Goal: Transaction & Acquisition: Purchase product/service

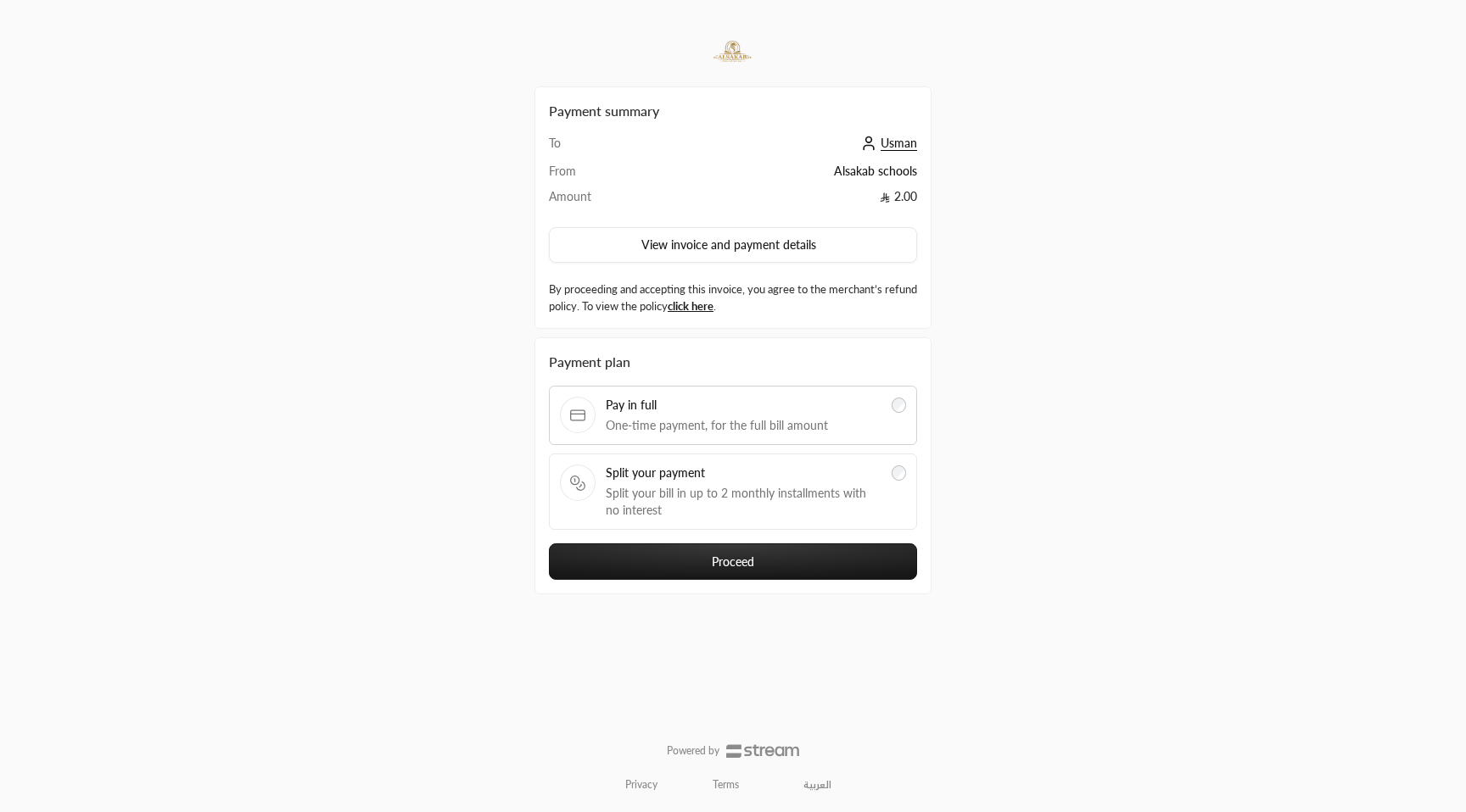
click at [726, 484] on div "Split your payment Split your bill in up to 2 monthly installments with no inte…" at bounding box center [744, 492] width 276 height 54
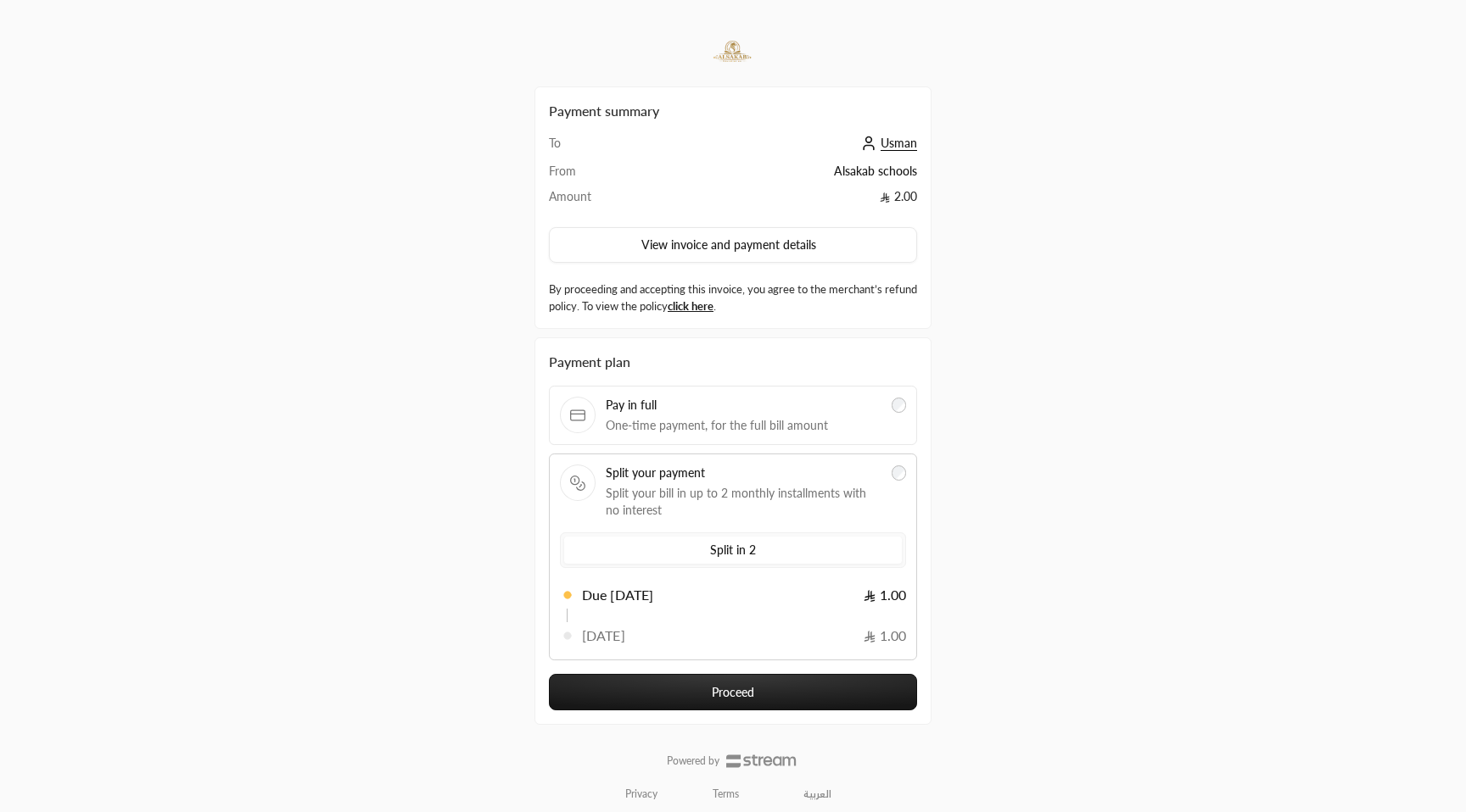
click at [822, 681] on button "Proceed" at bounding box center [733, 692] width 368 height 36
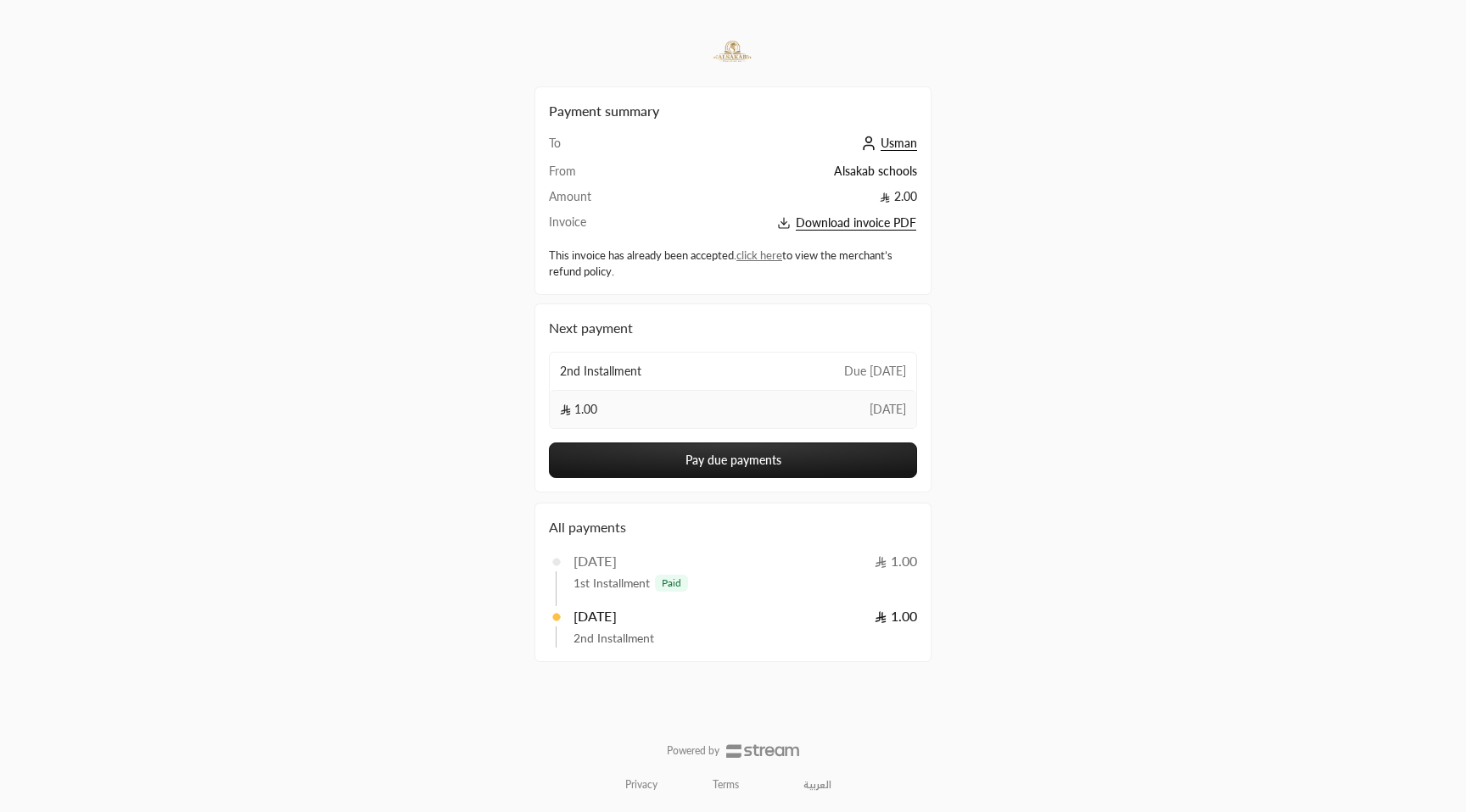
drag, startPoint x: 0, startPoint y: 0, endPoint x: 868, endPoint y: 223, distance: 896.2
click at [868, 223] on span "Download invoice PDF" at bounding box center [857, 223] width 121 height 15
click at [804, 468] on button "Pay due payments" at bounding box center [733, 461] width 368 height 36
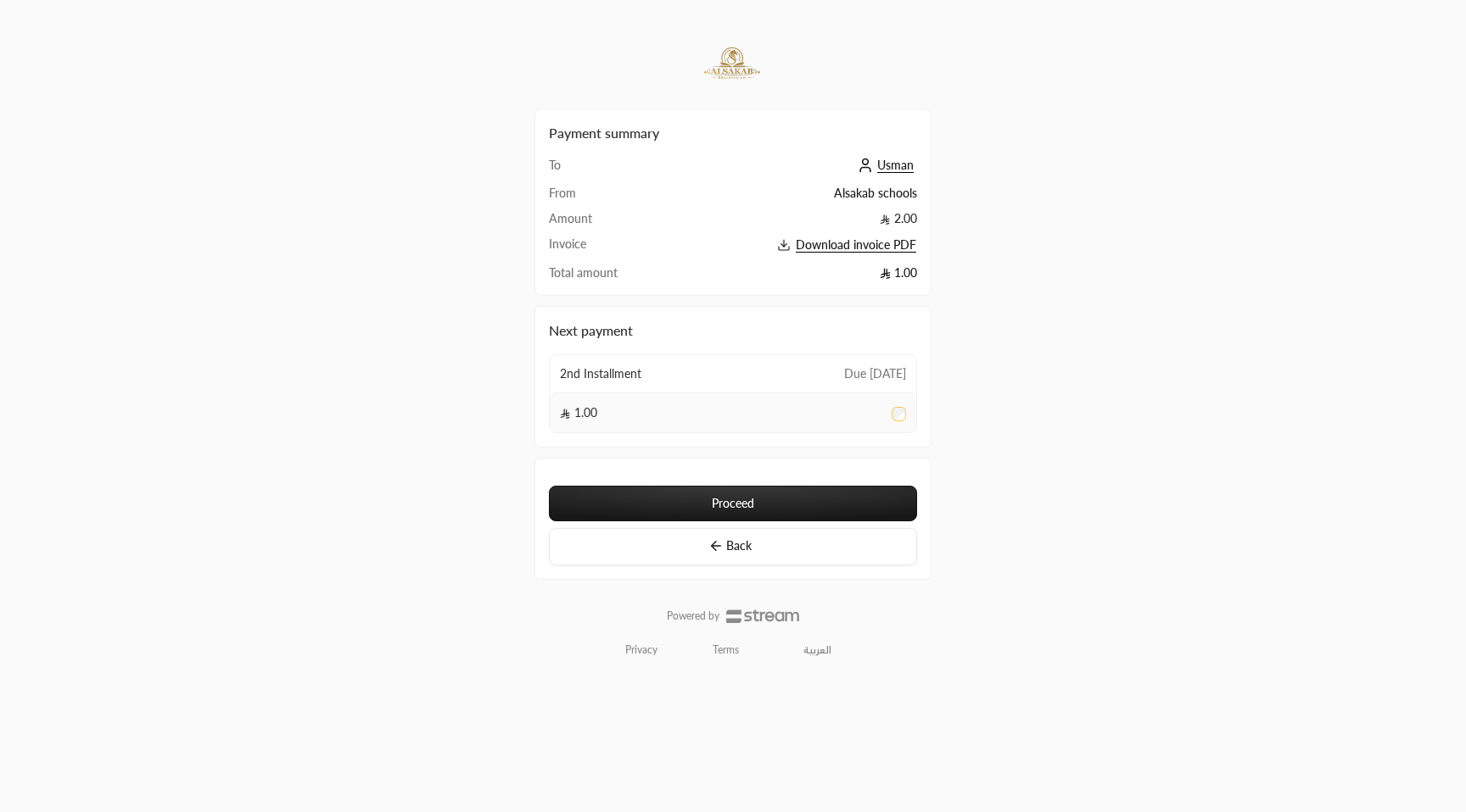
click at [759, 510] on button "Proceed" at bounding box center [733, 504] width 368 height 36
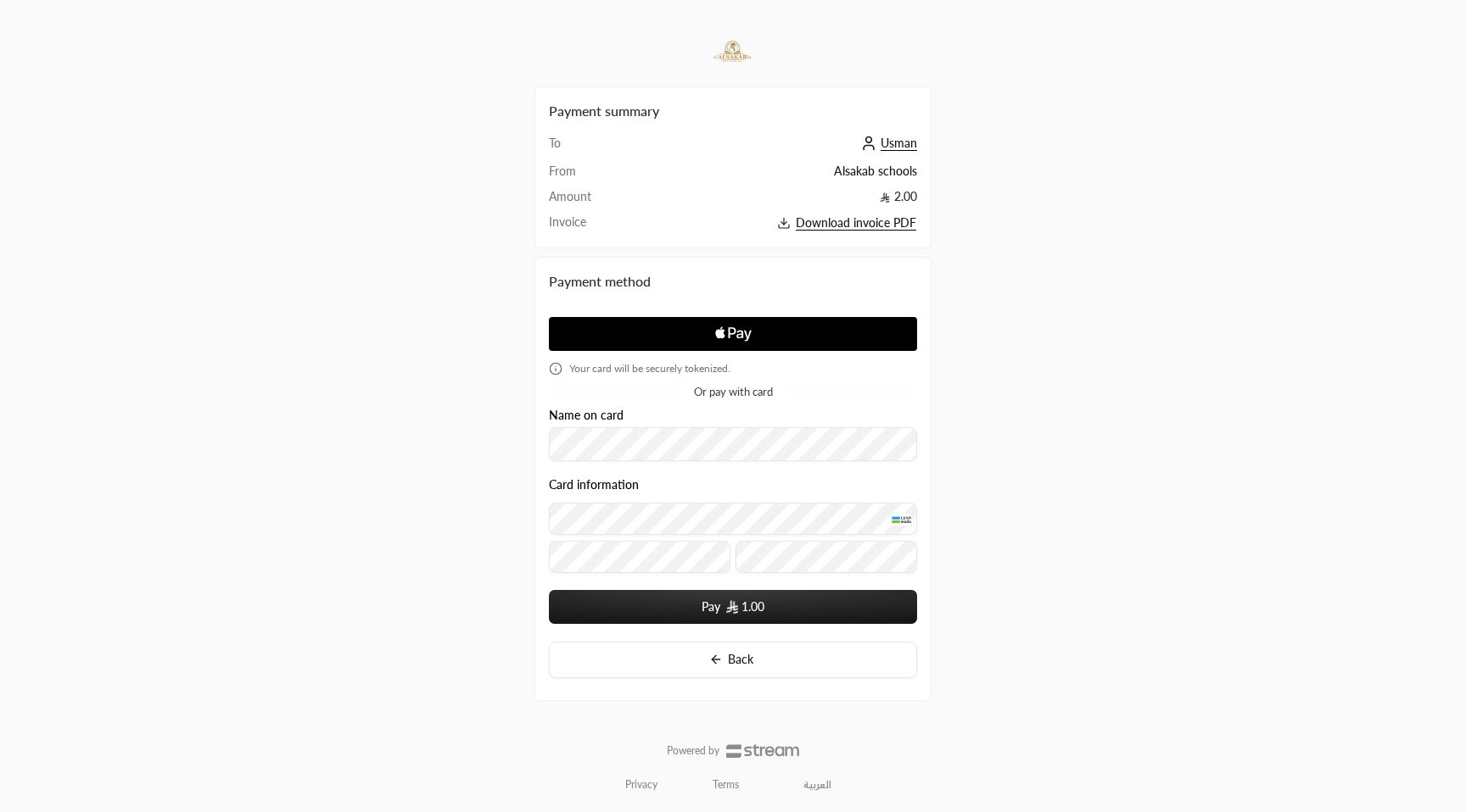
click at [822, 604] on button "Pay 1.00" at bounding box center [733, 607] width 368 height 34
click at [646, 625] on div "Your card will be securely tokenized. Or pay with card Name on card Card inform…" at bounding box center [733, 470] width 368 height 331
click at [672, 602] on button "Pay 1.00" at bounding box center [733, 607] width 368 height 34
